Goal: Information Seeking & Learning: Find specific page/section

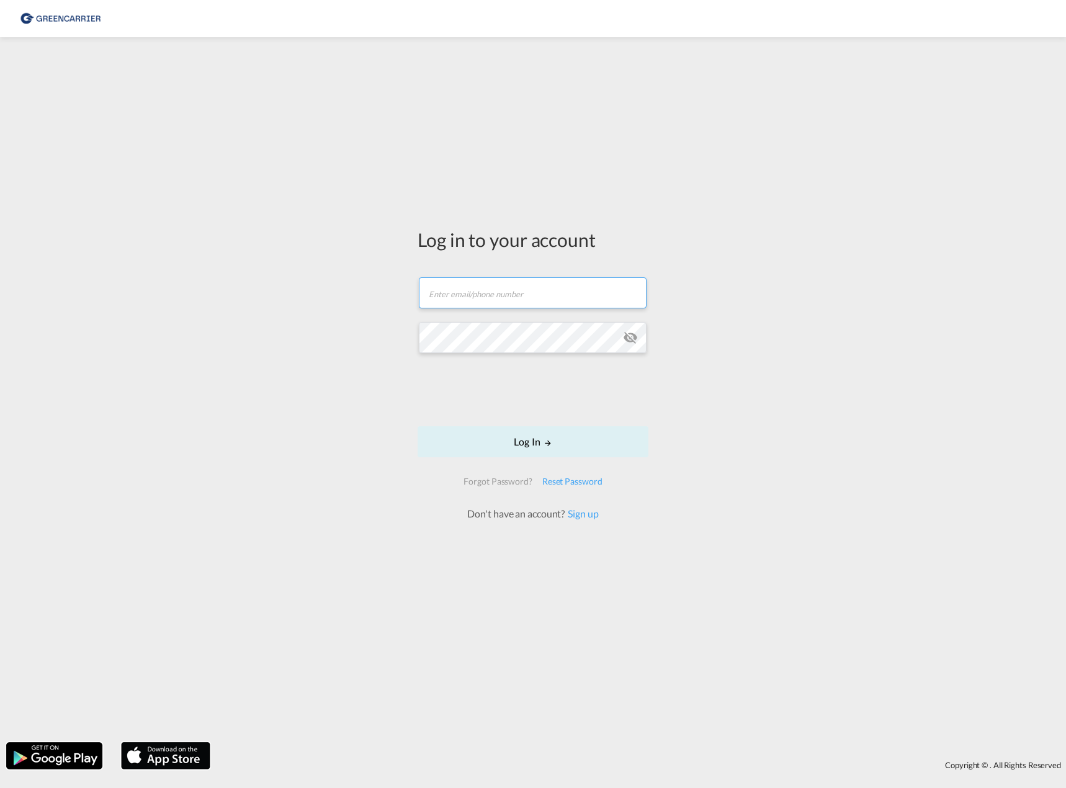
click at [514, 296] on input "text" at bounding box center [533, 292] width 228 height 31
type input "[EMAIL_ADDRESS][PERSON_NAME][DOMAIN_NAME]"
click at [558, 448] on button "Log In" at bounding box center [532, 441] width 231 height 31
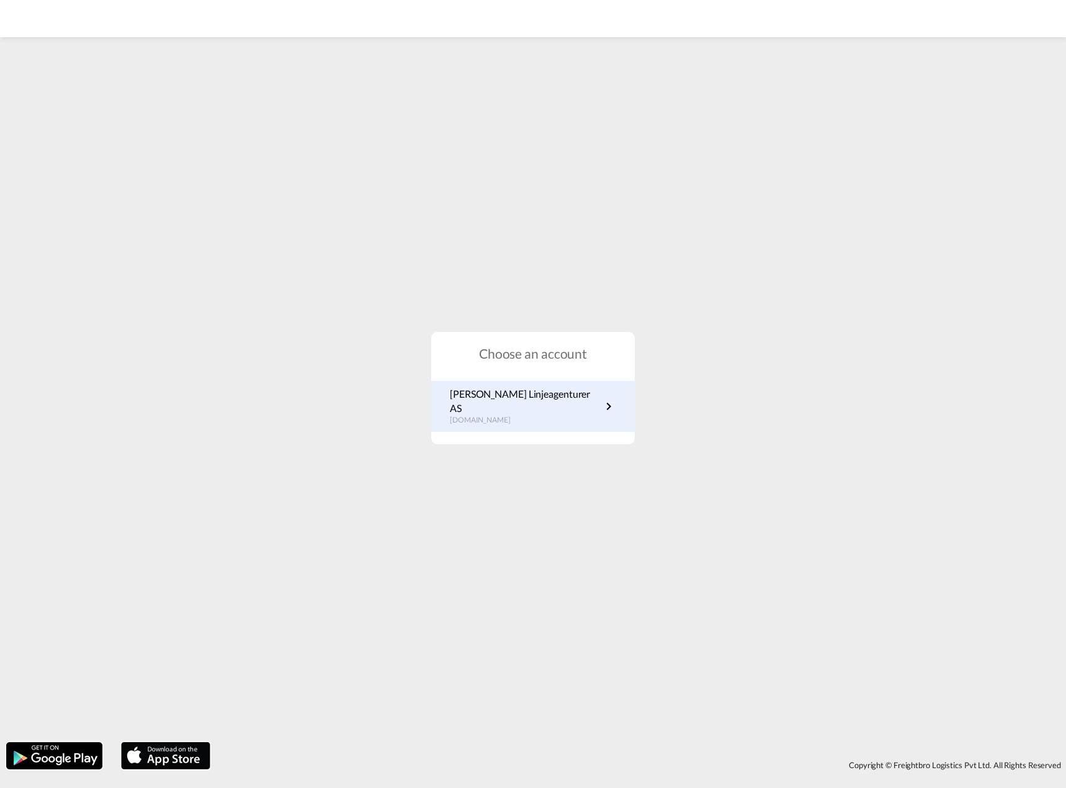
click at [566, 422] on div "[PERSON_NAME] Linjeagenturer AS [DOMAIN_NAME]" at bounding box center [532, 406] width 203 height 51
click at [539, 415] on p "[DOMAIN_NAME]" at bounding box center [525, 420] width 151 height 11
click at [519, 415] on p "[DOMAIN_NAME]" at bounding box center [525, 420] width 151 height 11
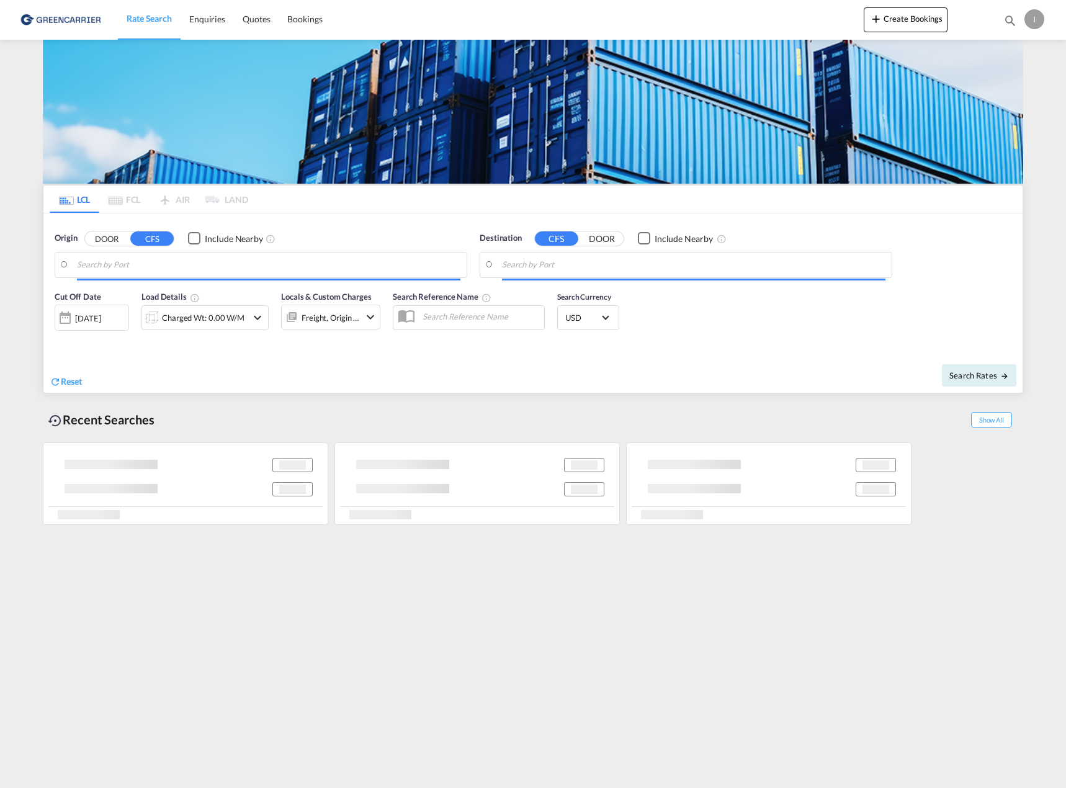
type input "Oslo, NOOSL"
type input "Keelung (Chilung), TWKEL"
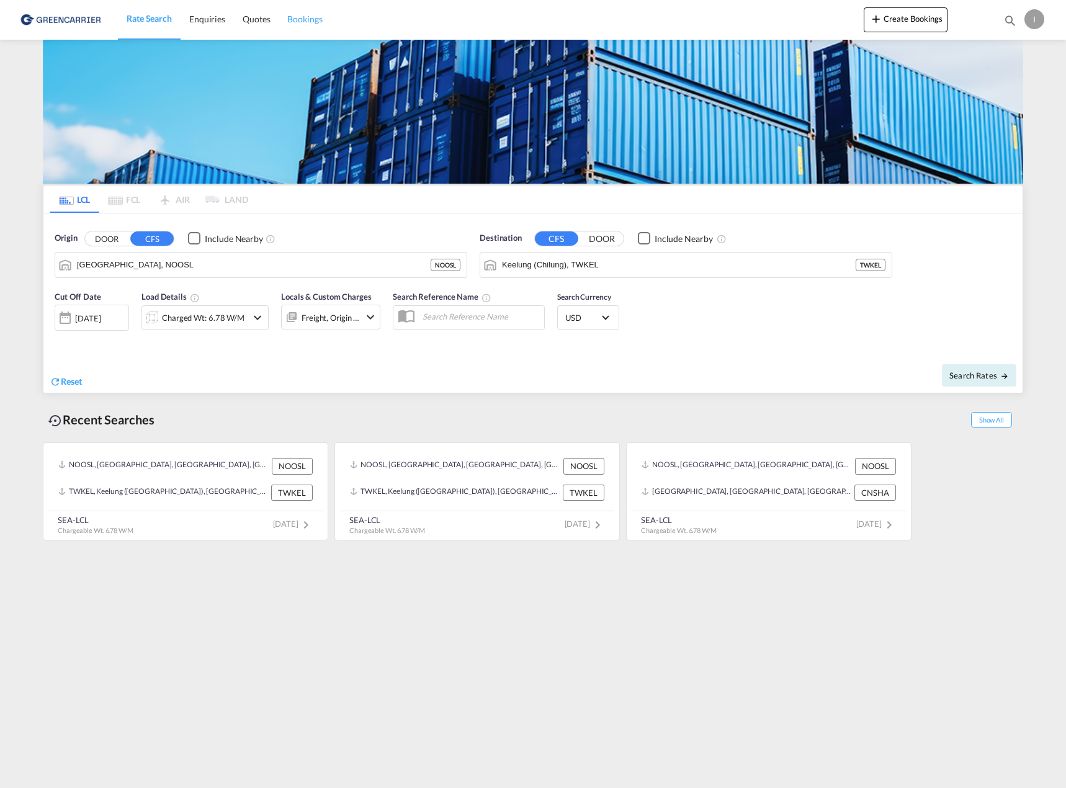
click at [318, 20] on span "Bookings" at bounding box center [304, 19] width 35 height 11
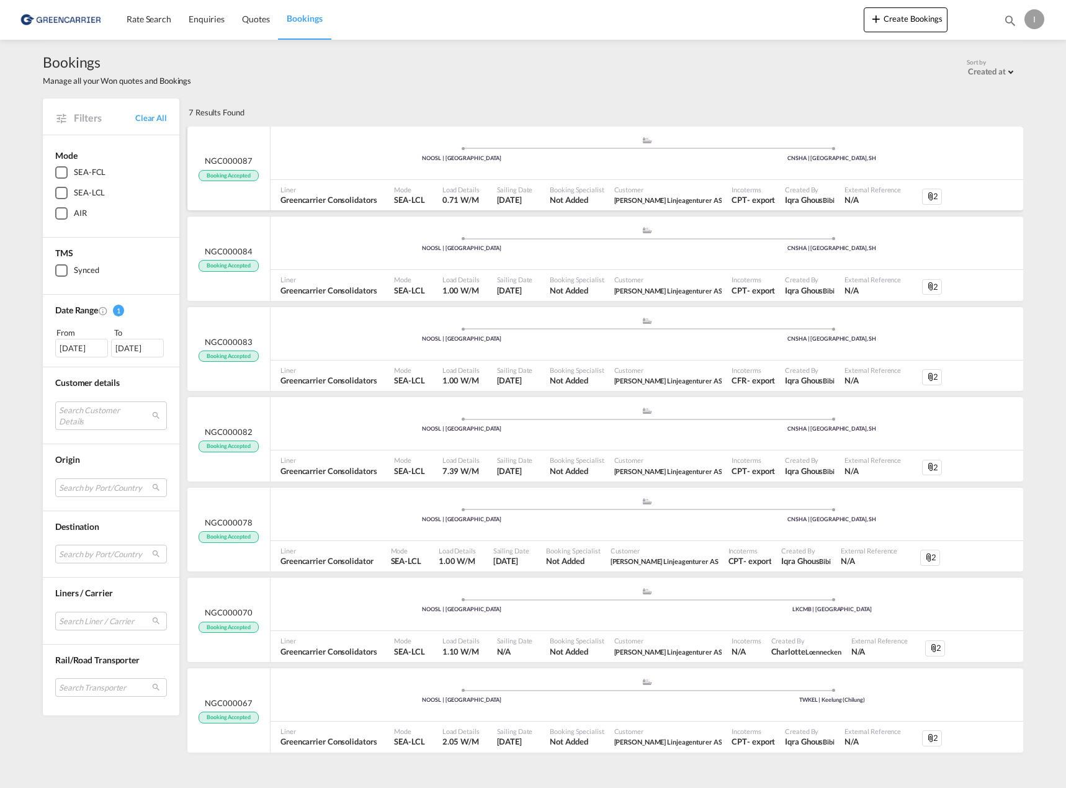
click at [925, 198] on md-icon "icon-attachment" at bounding box center [930, 197] width 10 height 10
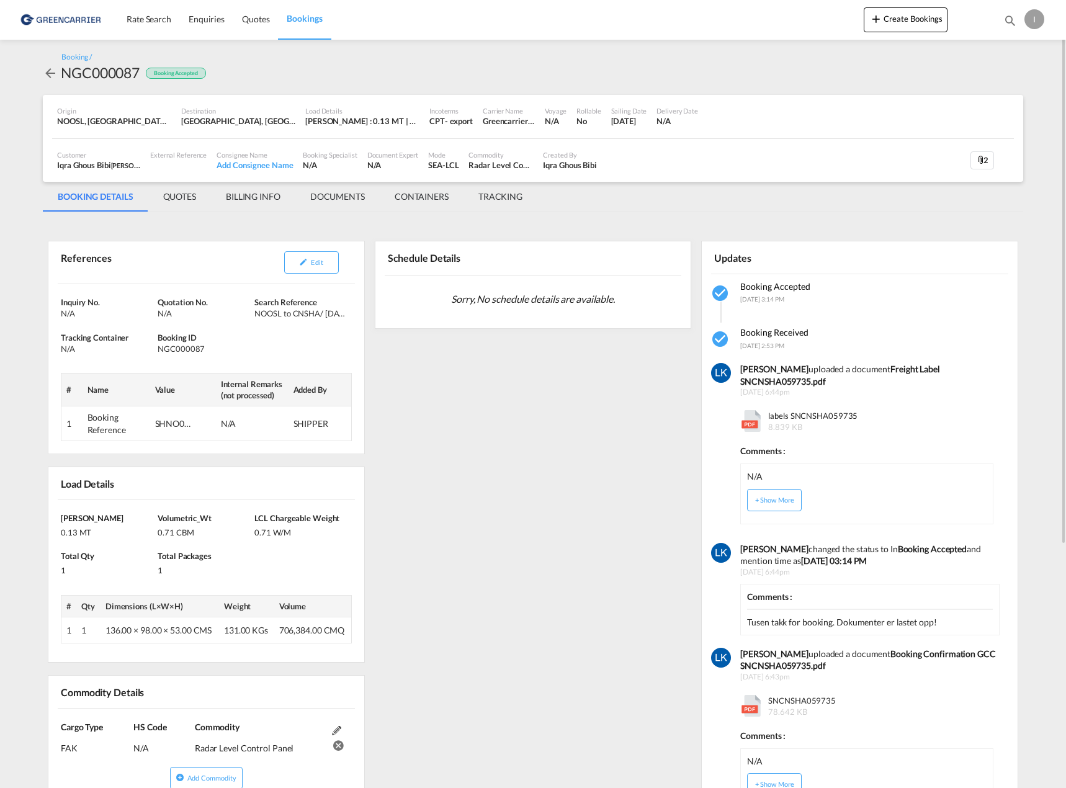
click at [345, 197] on md-tab-item "DOCUMENTS" at bounding box center [337, 197] width 84 height 30
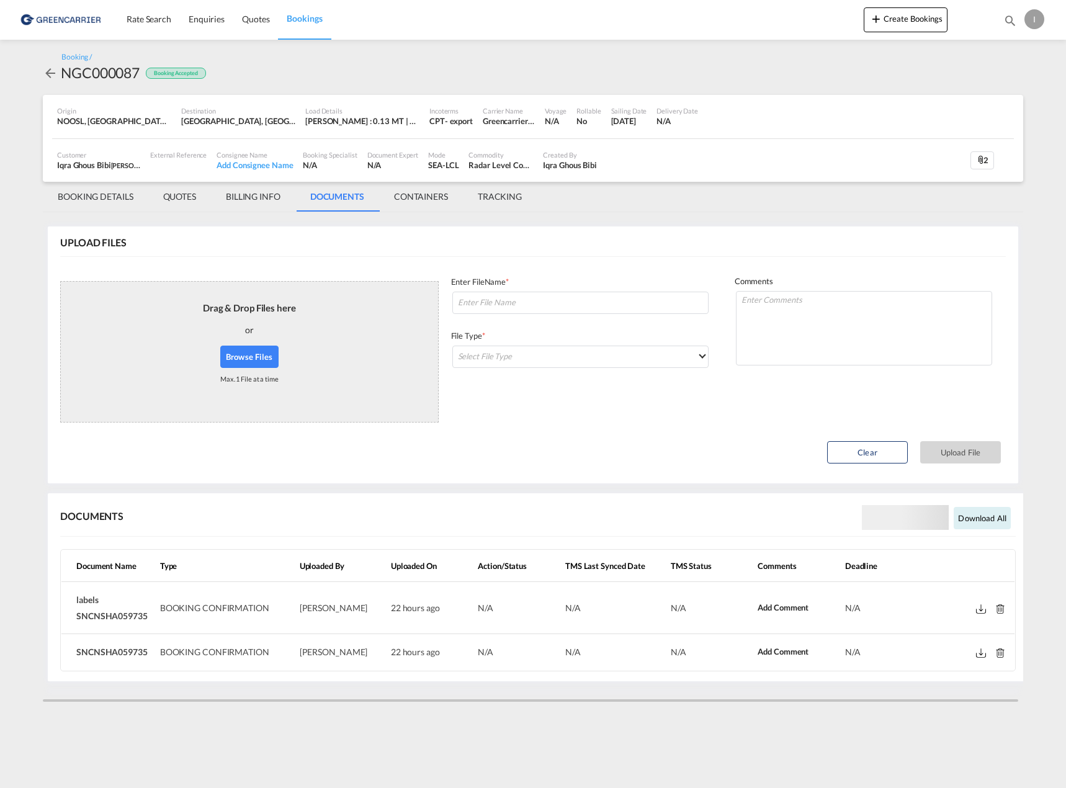
click at [980, 608] on md-icon at bounding box center [981, 608] width 10 height 9
click at [978, 657] on md-icon at bounding box center [981, 652] width 10 height 9
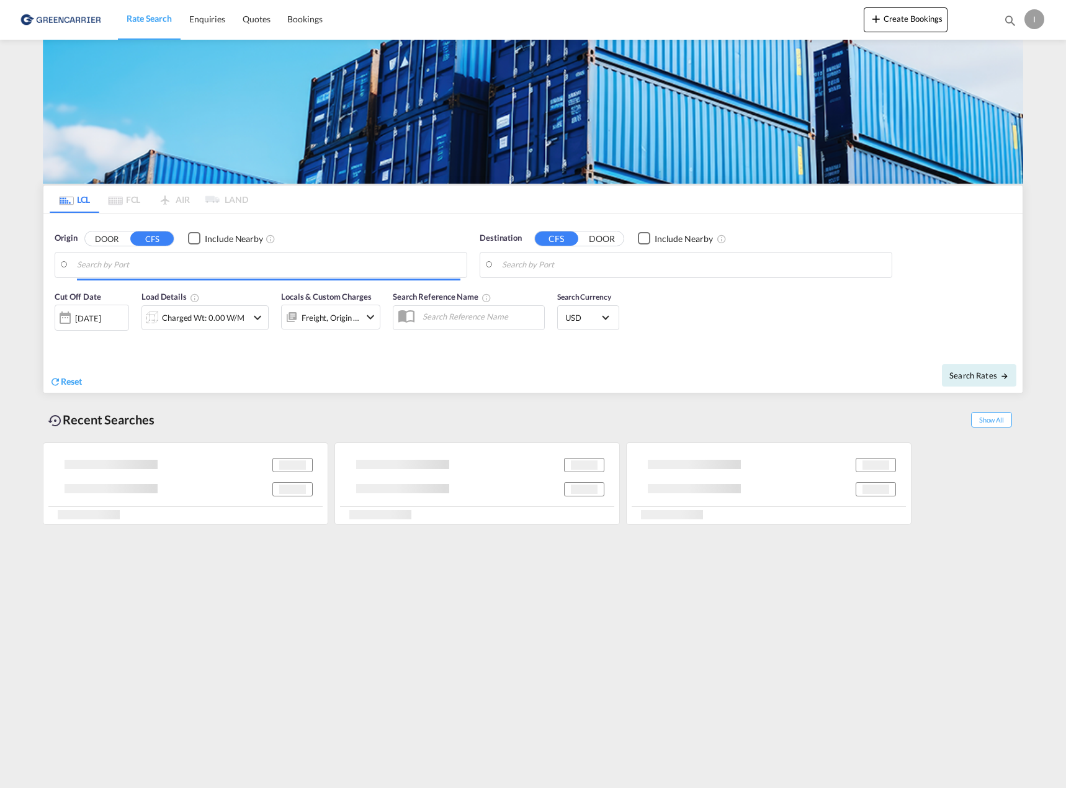
type input "Oslo, NOOSL"
type input "Keelung (Chilung), TWKEL"
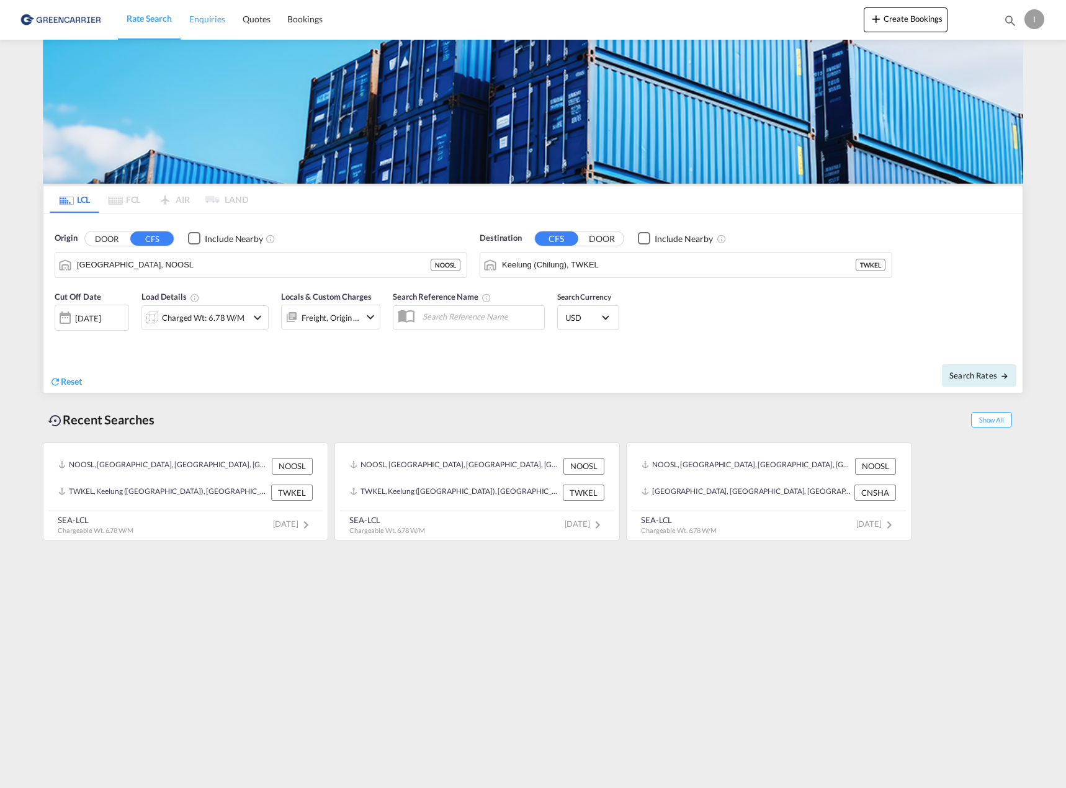
click at [225, 21] on link "Enquiries" at bounding box center [207, 19] width 53 height 40
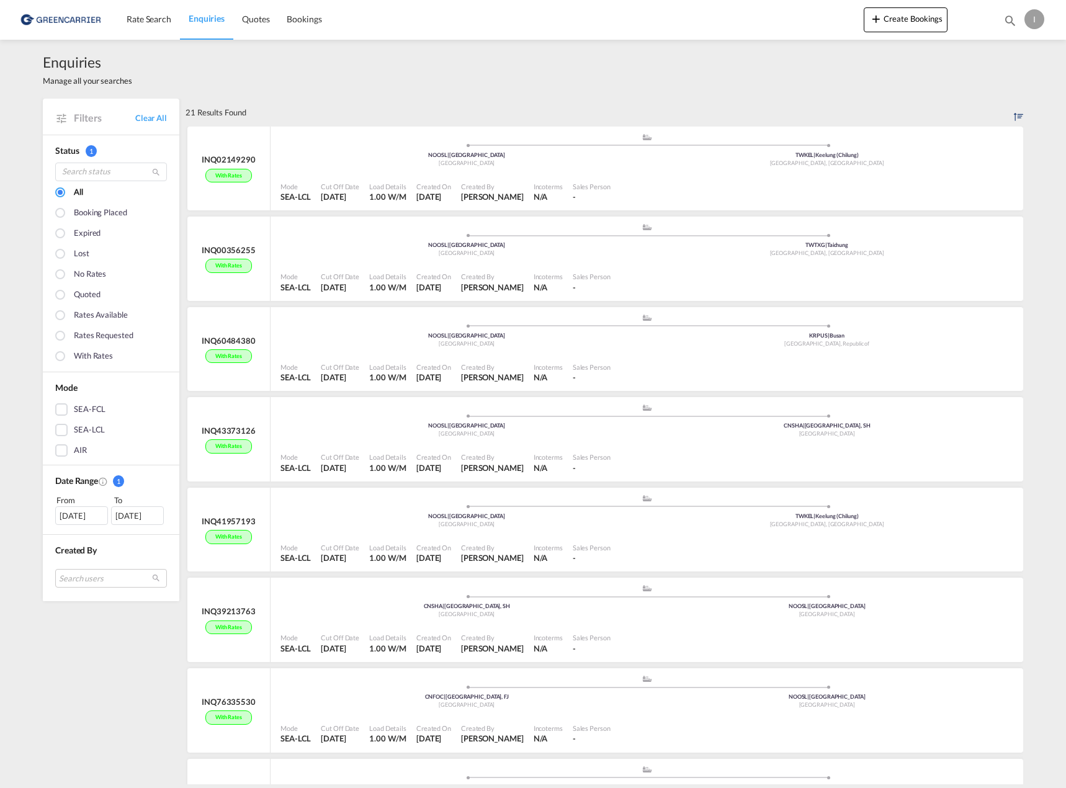
click at [1039, 23] on div "I" at bounding box center [1034, 19] width 20 height 20
click at [1038, 23] on md-backdrop at bounding box center [533, 394] width 1066 height 788
click at [147, 20] on span "Rate Search" at bounding box center [149, 19] width 45 height 11
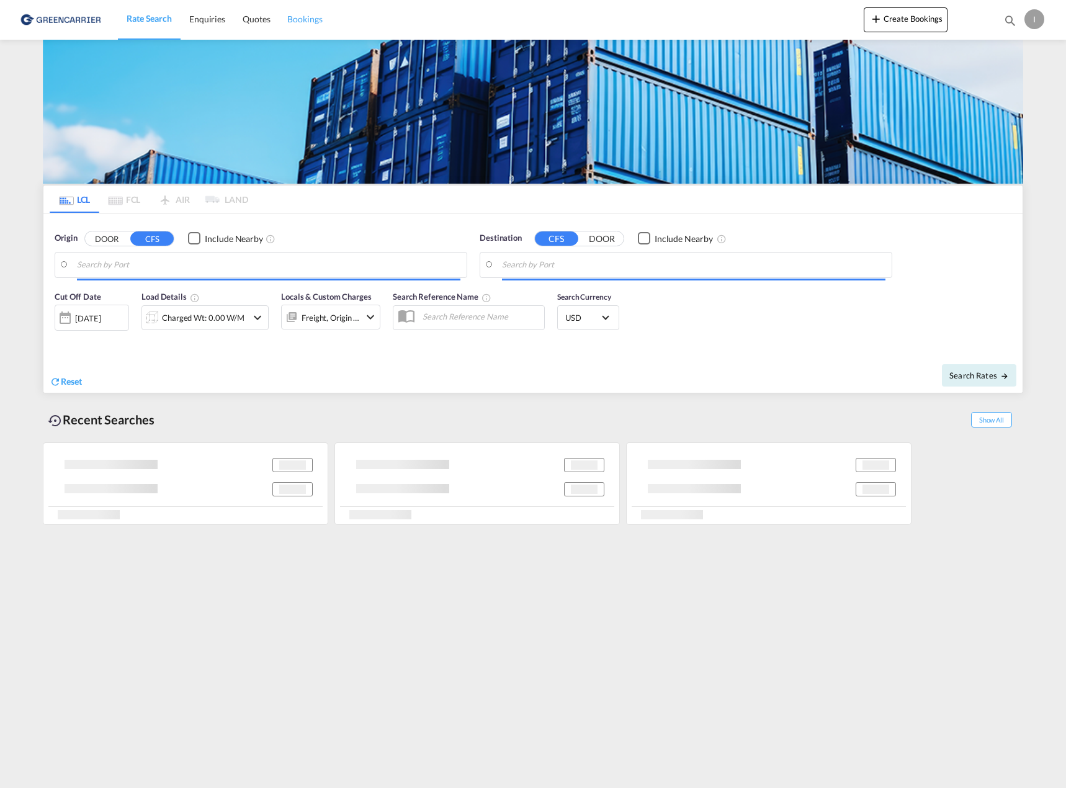
click at [314, 25] on link "Bookings" at bounding box center [305, 19] width 52 height 40
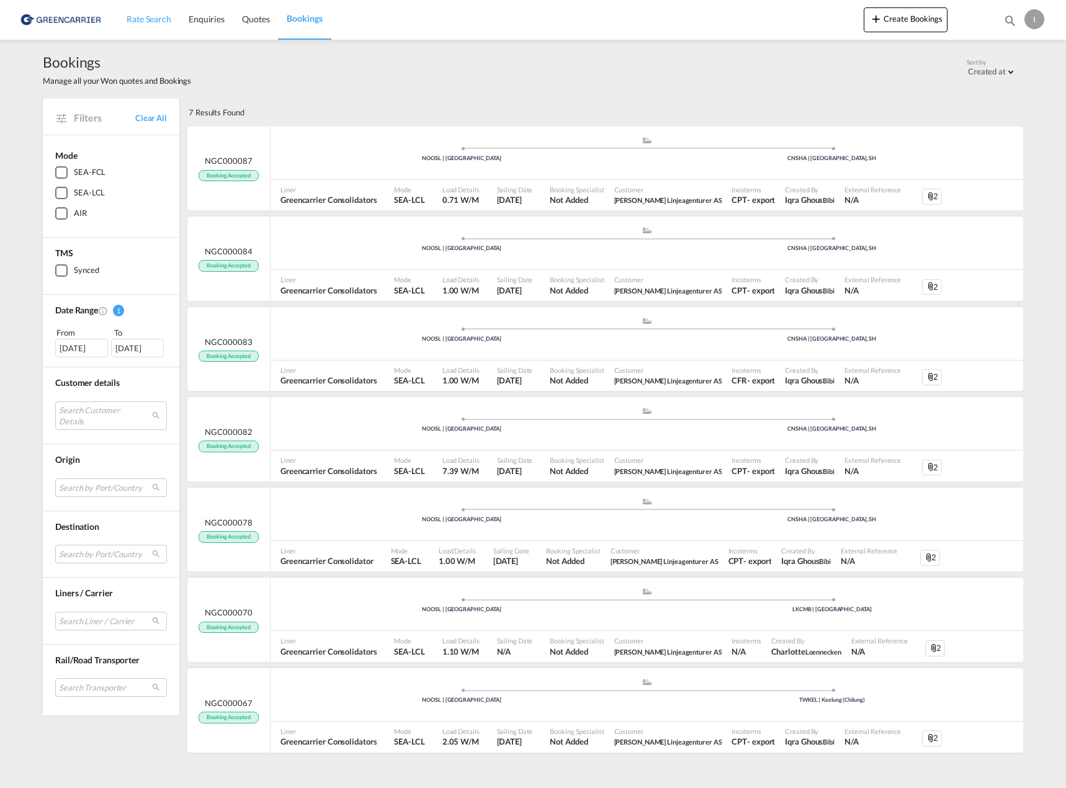
click at [158, 26] on link "Rate Search" at bounding box center [149, 19] width 62 height 40
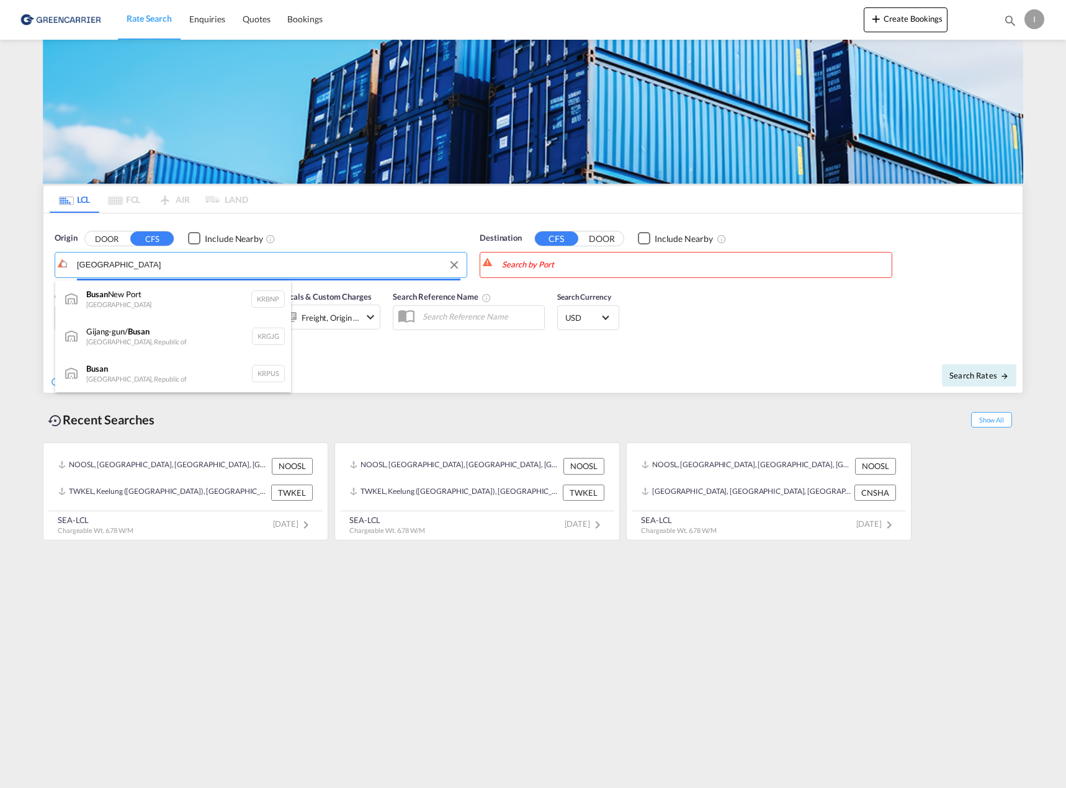
drag, startPoint x: 120, startPoint y: 264, endPoint x: -30, endPoint y: 243, distance: 151.0
click at [0, 243] on html "Rate Search Enquiries Quotes Bookings Rate Search Enquiries" at bounding box center [533, 394] width 1066 height 788
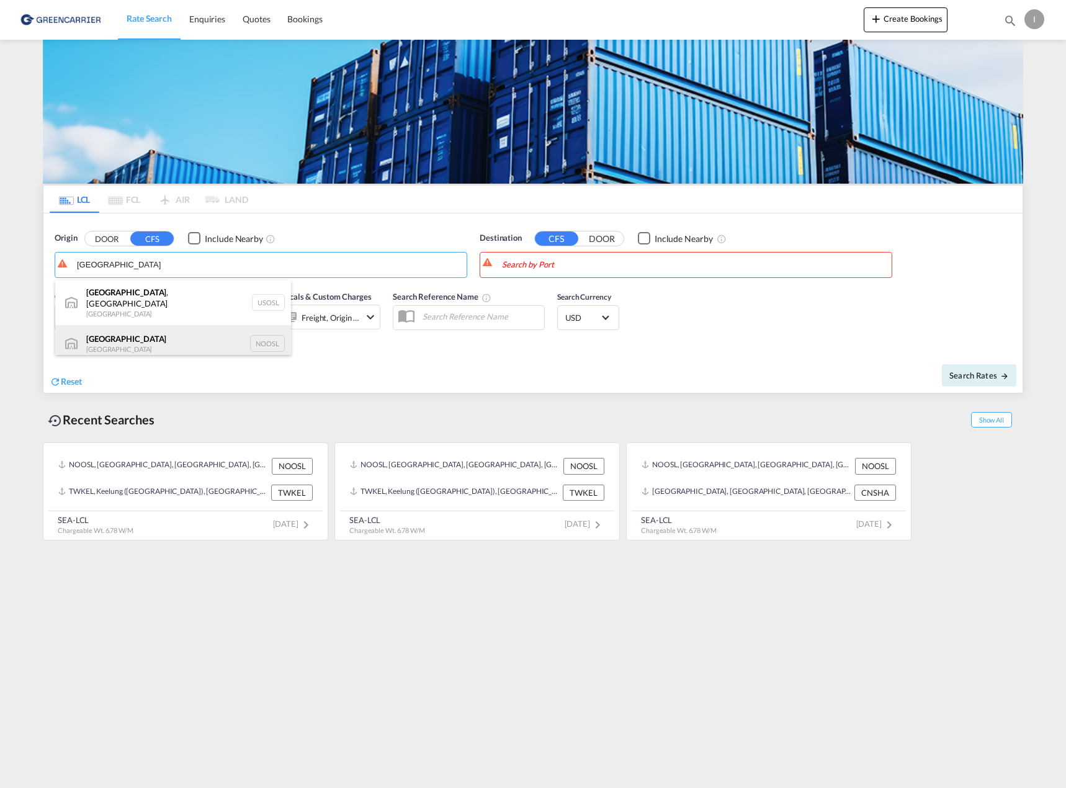
click at [148, 328] on div "Oslo Norway NOOSL" at bounding box center [173, 343] width 236 height 37
type input "Oslo, NOOSL"
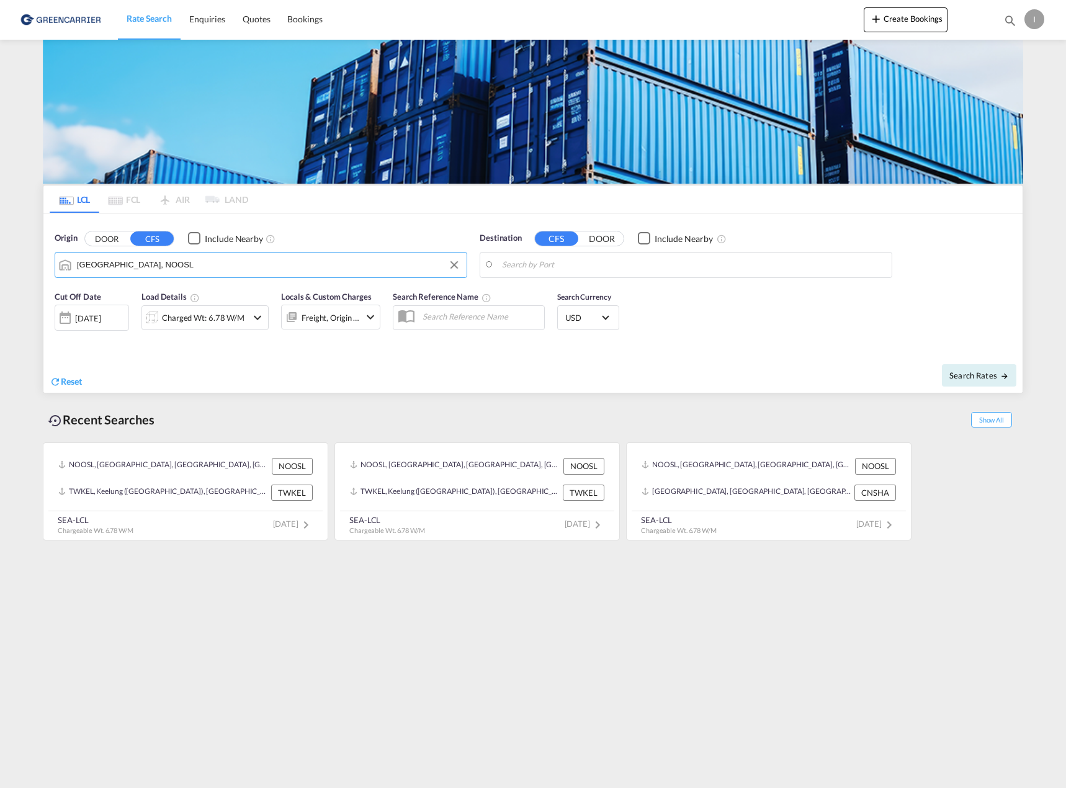
click at [675, 265] on body "Rate Search Enquiries Quotes Bookings Rate Search Enquiries" at bounding box center [533, 394] width 1066 height 788
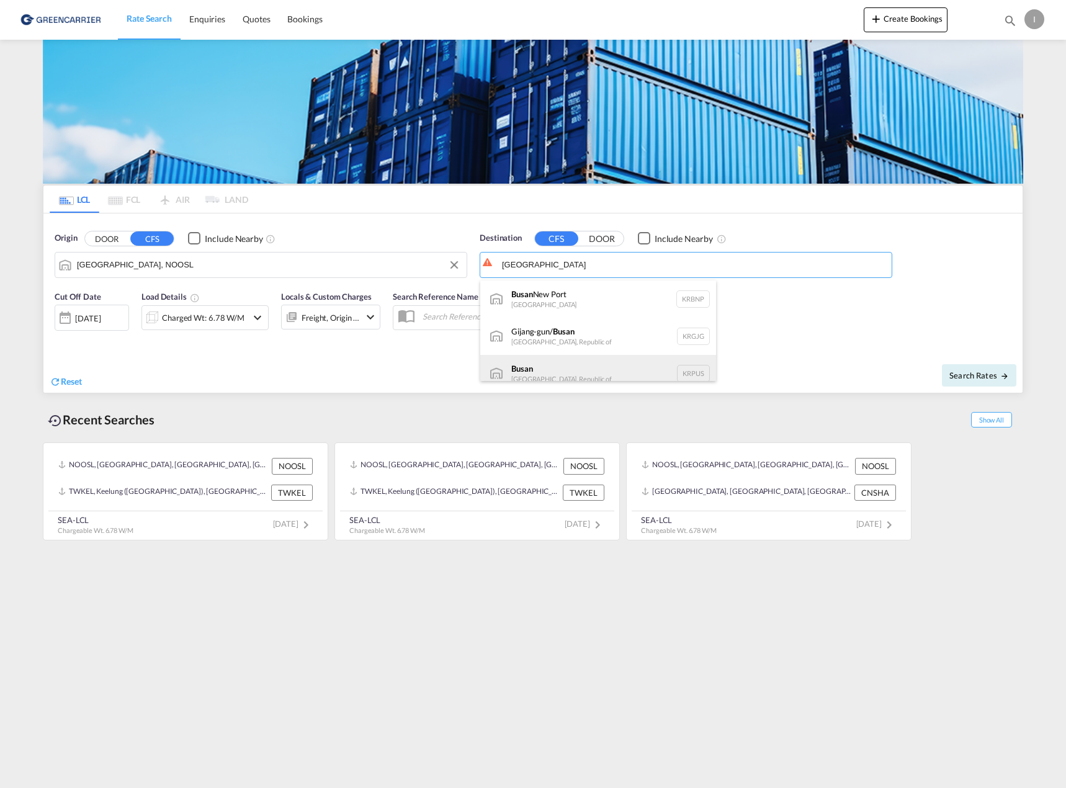
click at [607, 367] on div "Busan Korea, Republic of KRPUS" at bounding box center [598, 373] width 236 height 37
type input "Busan, KRPUS"
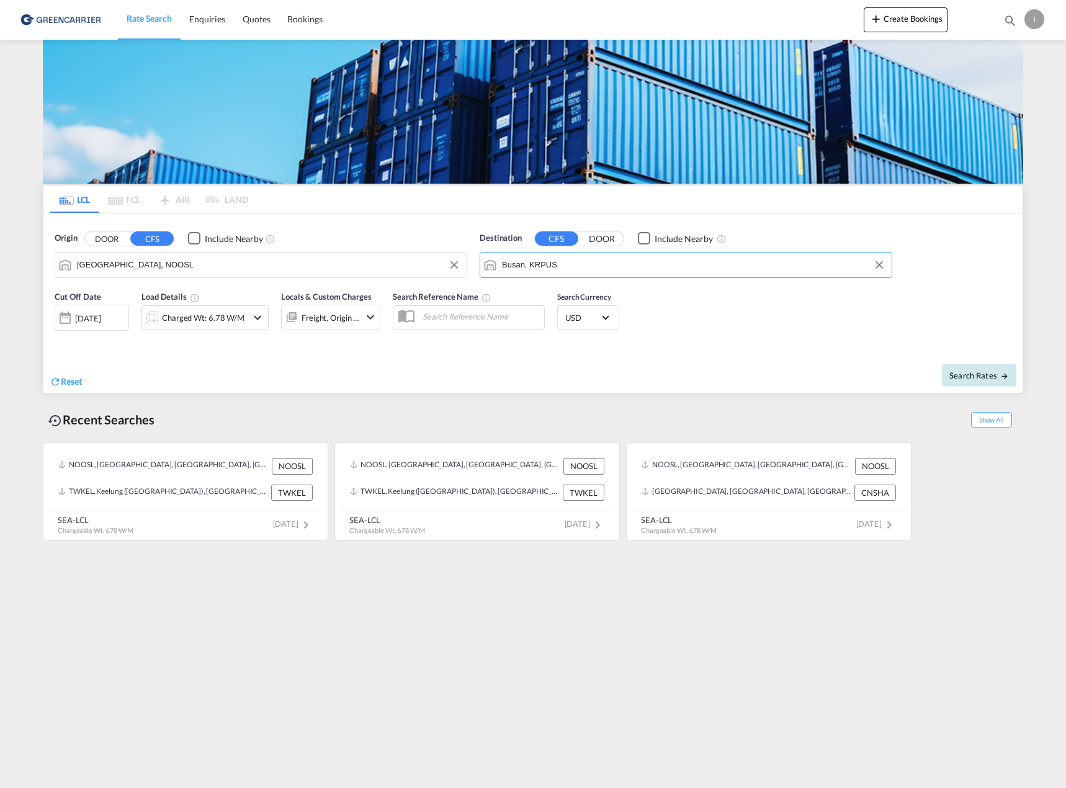
click at [984, 384] on button "Search Rates" at bounding box center [979, 375] width 74 height 22
type input "NOOSL to KRPUS / 3 Oct 2025"
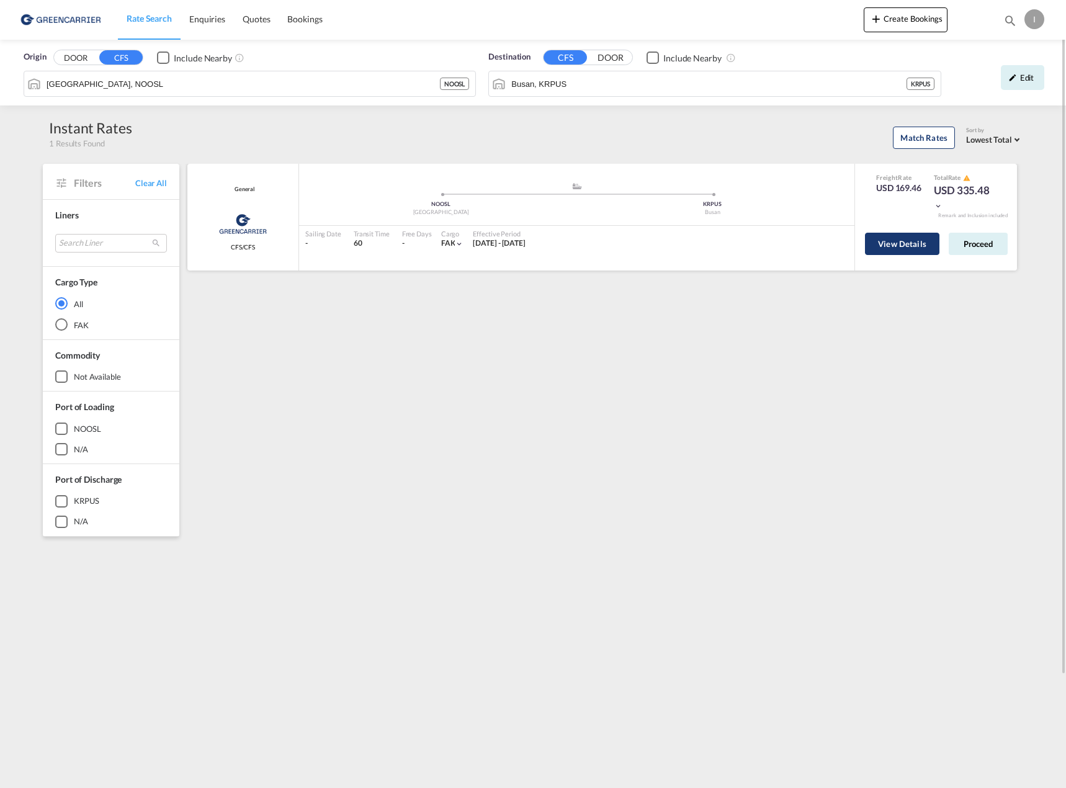
click at [921, 246] on button "View Details" at bounding box center [902, 244] width 74 height 22
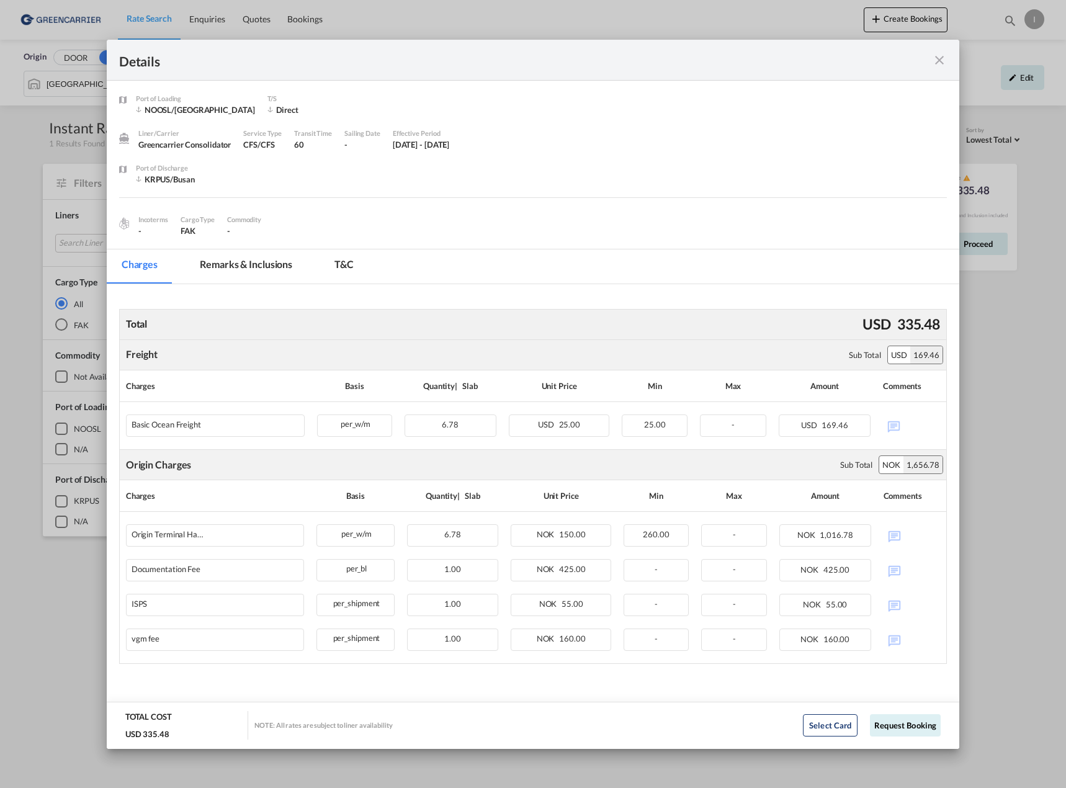
drag, startPoint x: 226, startPoint y: 261, endPoint x: 325, endPoint y: 277, distance: 100.0
click at [226, 261] on md-tab-item "Remarks & Inclusions" at bounding box center [246, 266] width 122 height 34
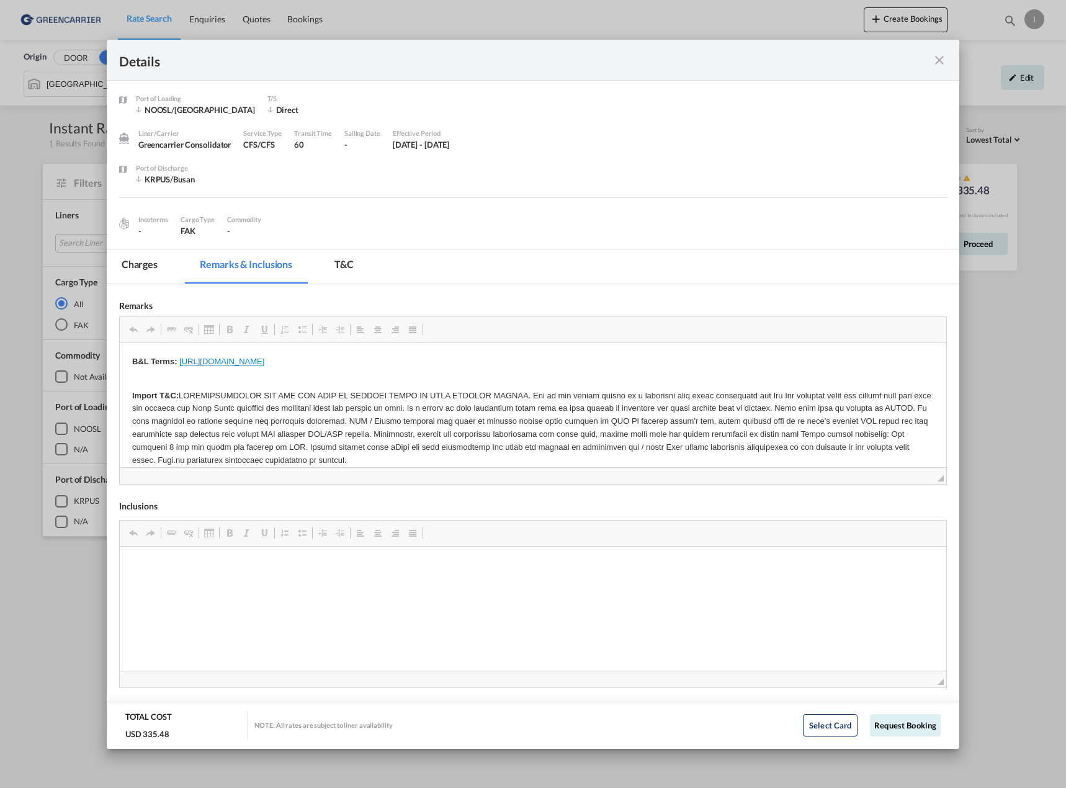
click at [340, 274] on md-tab-item "T&C" at bounding box center [343, 266] width 49 height 34
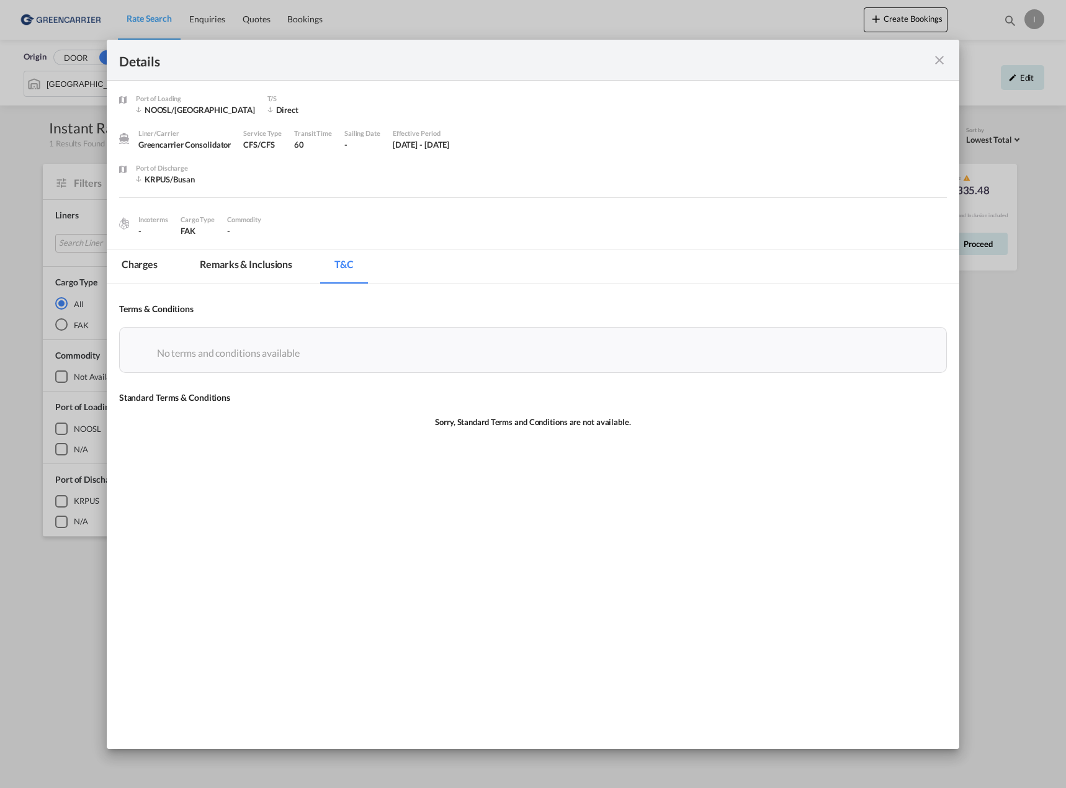
click at [937, 58] on md-icon "icon-close fg-AAA8AD m-0 cursor" at bounding box center [939, 60] width 15 height 15
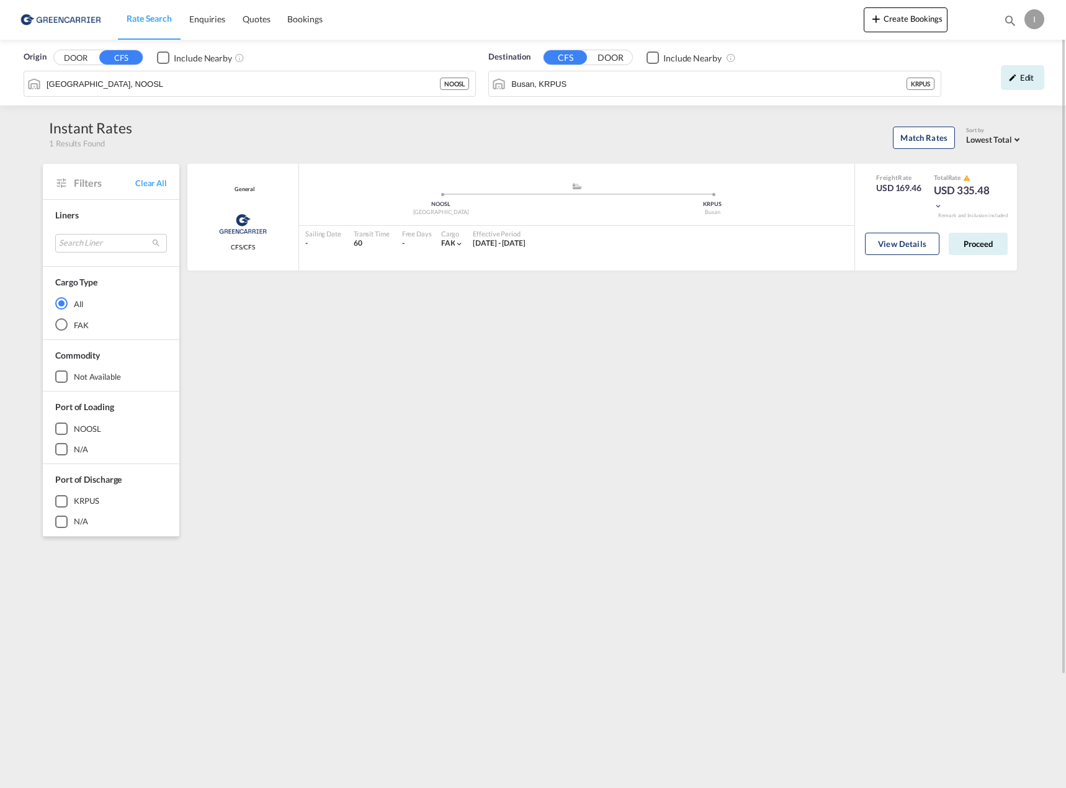
click at [87, 17] on img at bounding box center [61, 20] width 84 height 28
click at [38, 22] on img at bounding box center [61, 20] width 84 height 28
click at [16, 18] on md-toolbar "Rate Search Enquiries Quotes Bookings Create Bookings Bookings Quotes Enquiries…" at bounding box center [533, 20] width 1066 height 40
click at [218, 20] on span "Enquiries" at bounding box center [207, 19] width 36 height 11
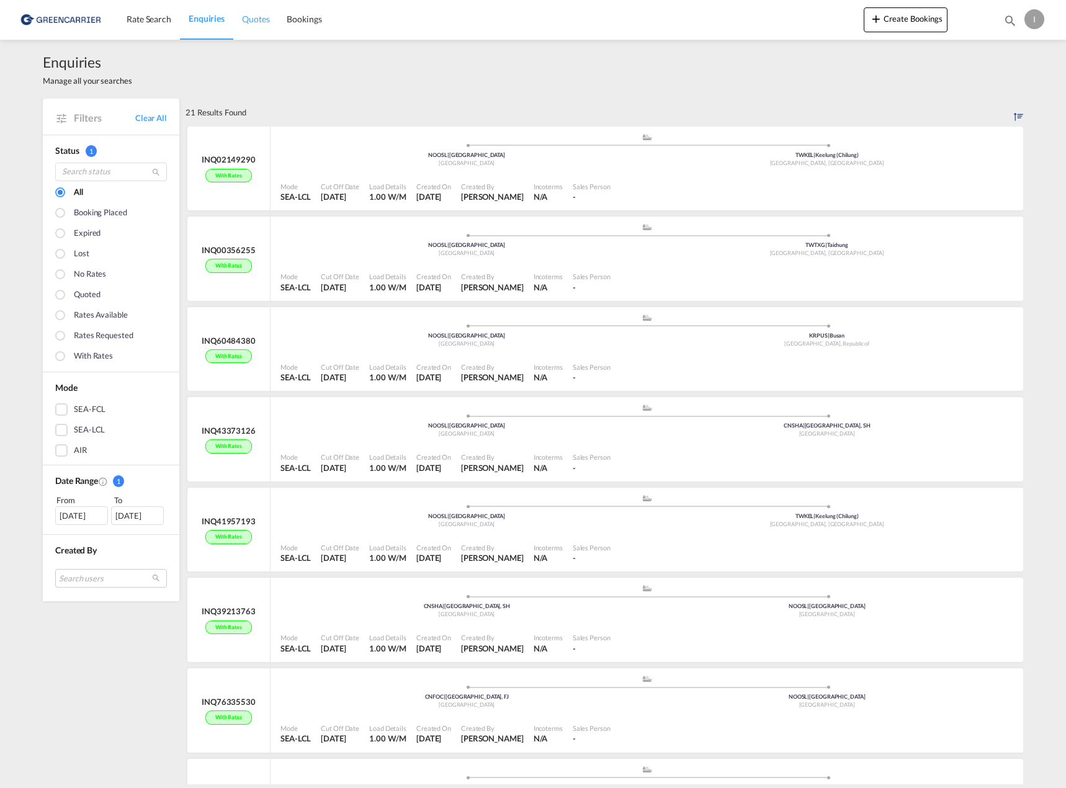
click at [262, 28] on link "Quotes" at bounding box center [255, 19] width 45 height 40
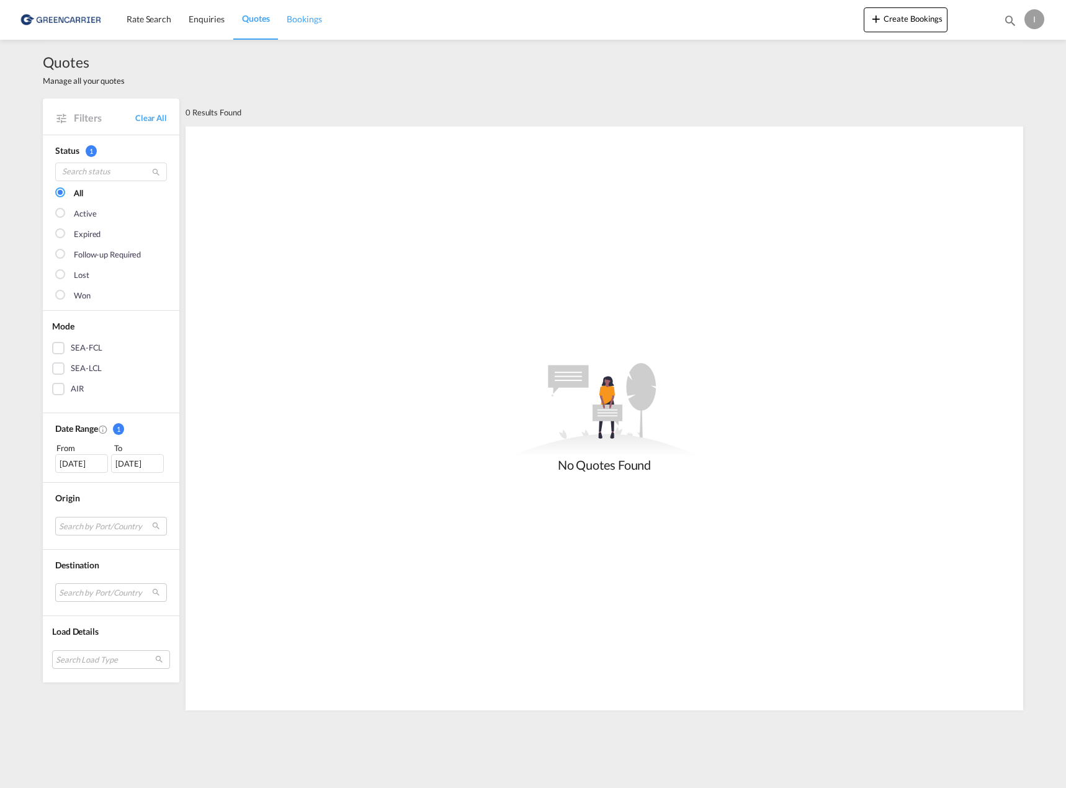
click at [312, 22] on span "Bookings" at bounding box center [304, 19] width 35 height 11
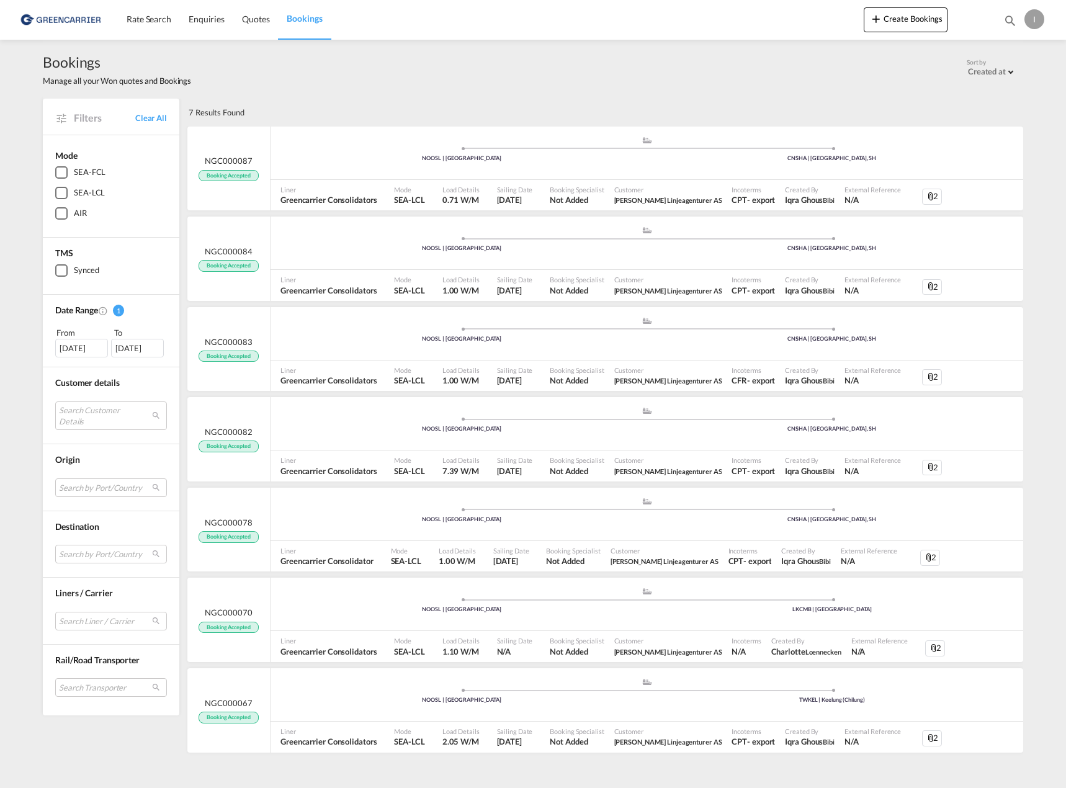
click at [1007, 19] on md-icon "icon-magnify" at bounding box center [1010, 21] width 14 height 14
click at [878, 25] on input at bounding box center [916, 20] width 154 height 22
click at [829, 19] on select "Bookings Quotes Enquiries" at bounding box center [812, 20] width 59 height 22
click at [884, 22] on input at bounding box center [916, 20] width 154 height 22
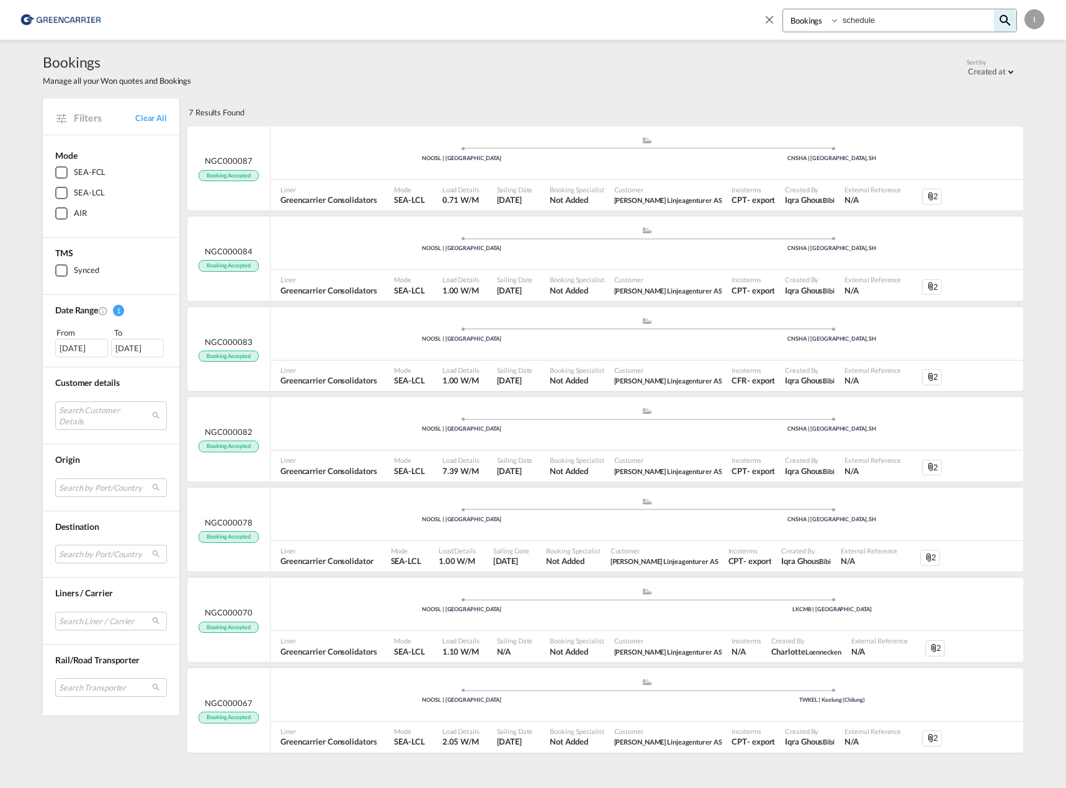
type input "schedule"
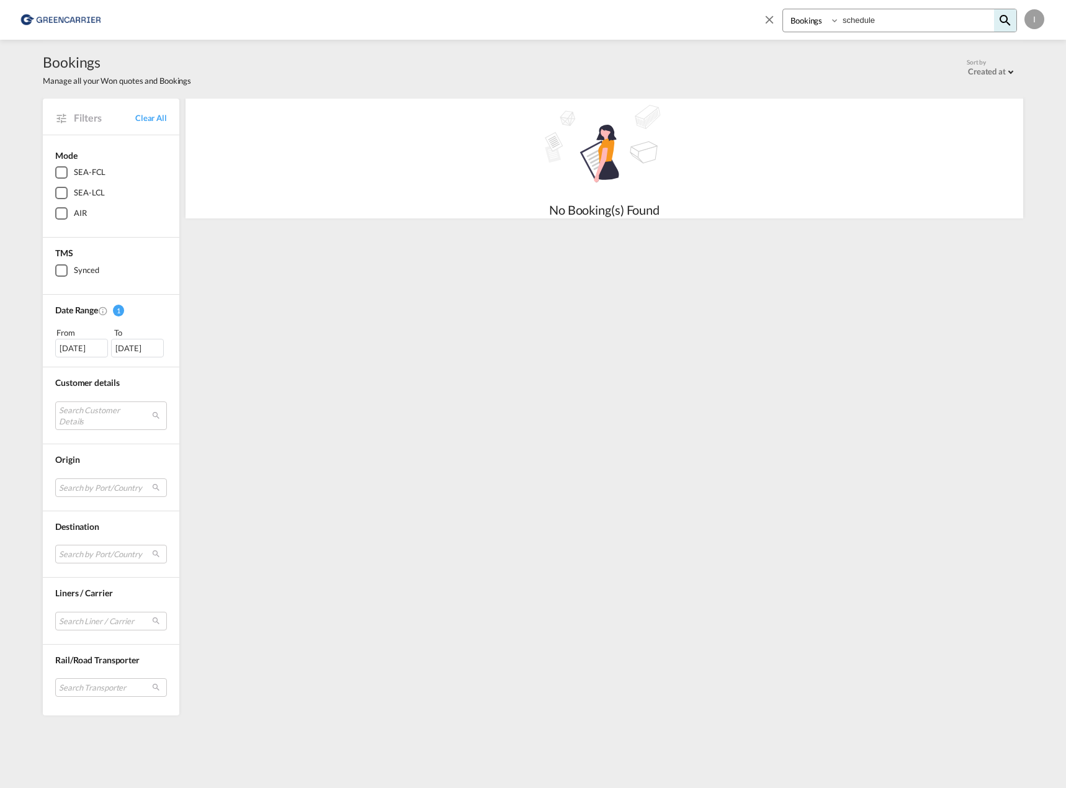
click at [663, 269] on div "Filters Clear All Mode SEA-FCL SEA-LCL AIR TMS Synced Date Range 1 From To 03 S…" at bounding box center [533, 407] width 980 height 617
click at [325, 92] on div "Bookings Manage all your Won quotes and Bookings Sort by Created at Created at …" at bounding box center [533, 69] width 980 height 59
